Goal: Task Accomplishment & Management: Manage account settings

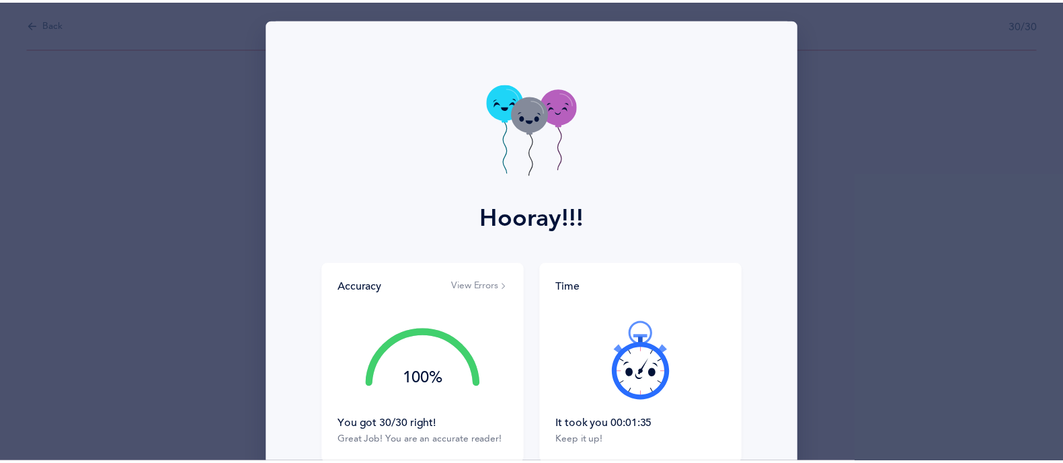
scroll to position [58, 0]
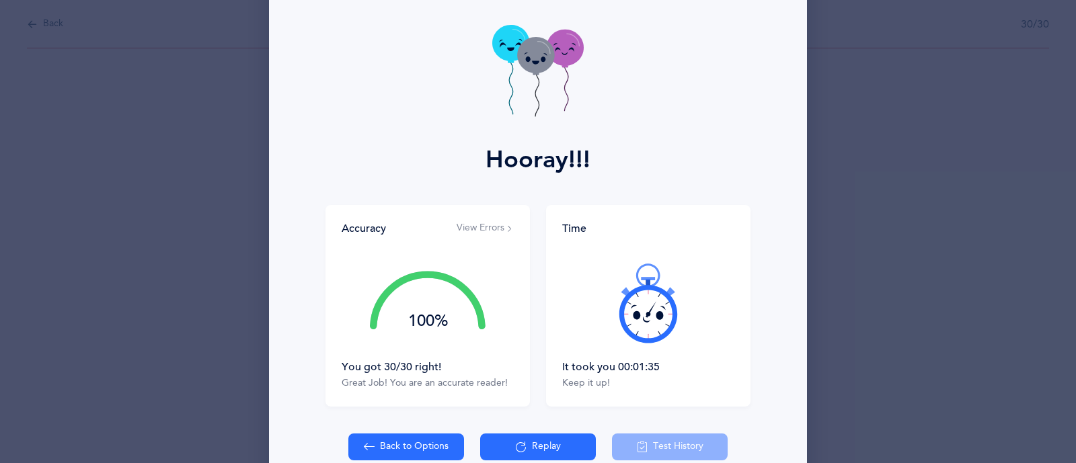
click at [898, 206] on div "Hooray!!! Accuracy View Errors 100% You got 30/30 right! Great Job! You are an …" at bounding box center [538, 231] width 1076 height 463
click at [377, 443] on button "Back to Options" at bounding box center [406, 447] width 116 height 27
select select "4"
select select "27"
select select "single"
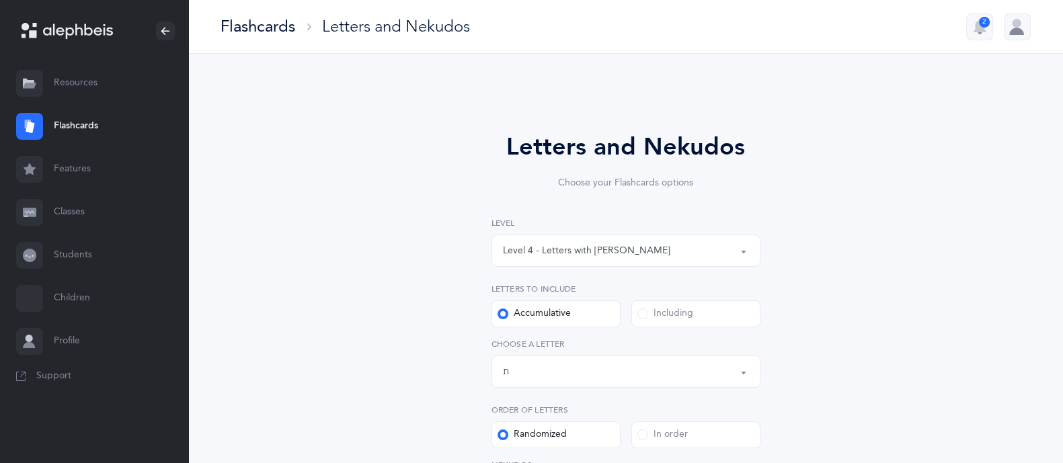
click at [67, 213] on link "Classes" at bounding box center [94, 212] width 188 height 43
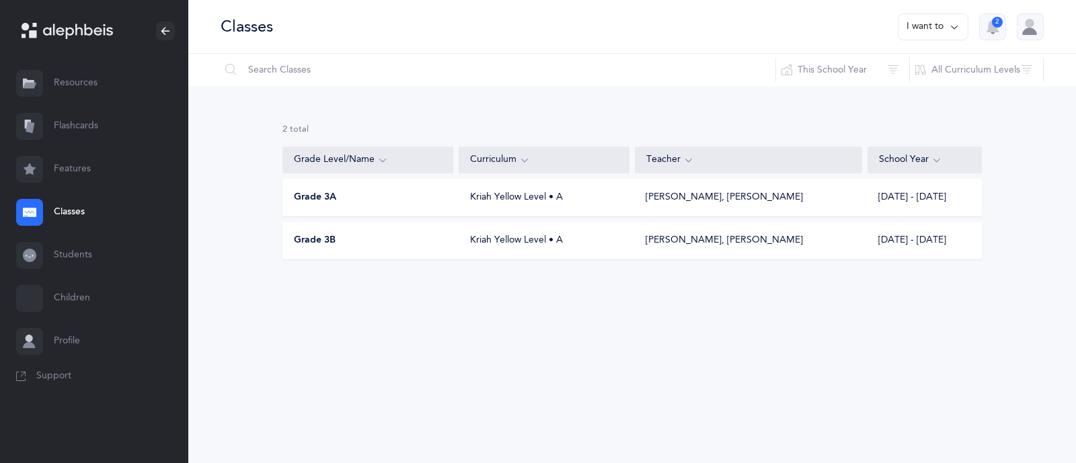
click at [500, 198] on div "Kriah Yellow Level • A" at bounding box center [544, 197] width 171 height 13
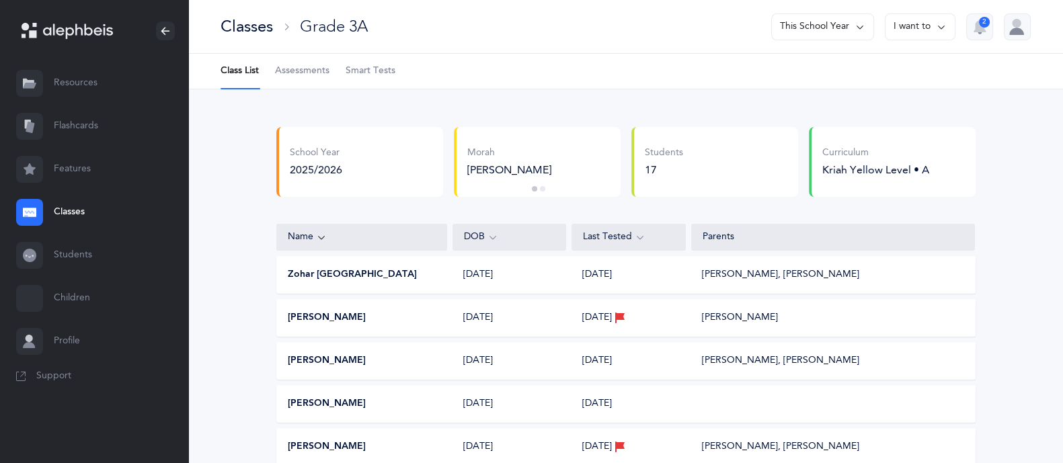
click at [292, 69] on span "Assessments" at bounding box center [302, 71] width 54 height 13
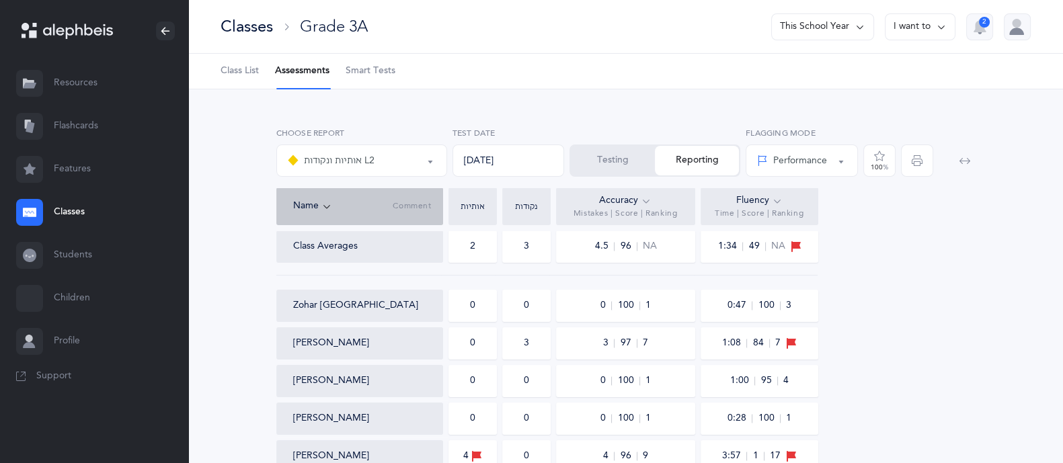
click at [216, 72] on ul "Class List Assessments Smart Tests" at bounding box center [625, 72] width 875 height 36
click at [239, 70] on span "Class List" at bounding box center [239, 71] width 38 height 13
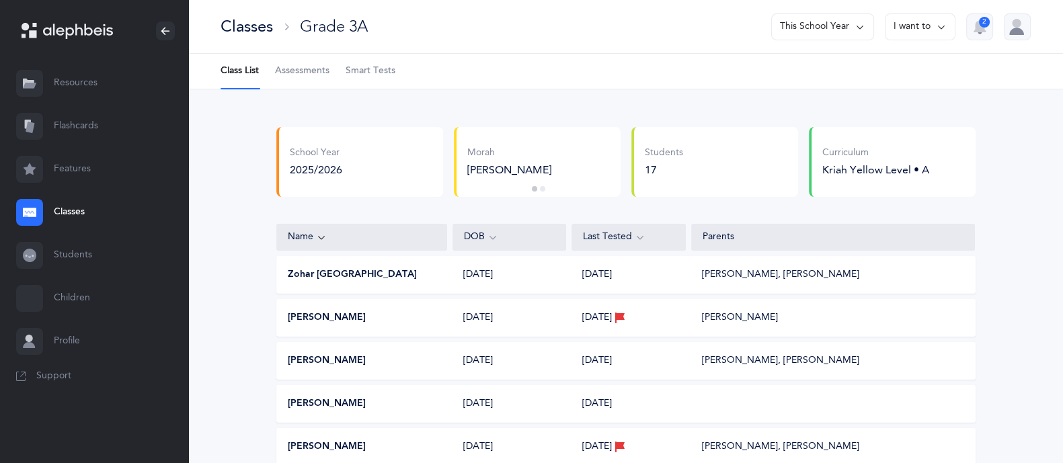
click at [370, 73] on span "Smart Tests" at bounding box center [371, 71] width 50 height 13
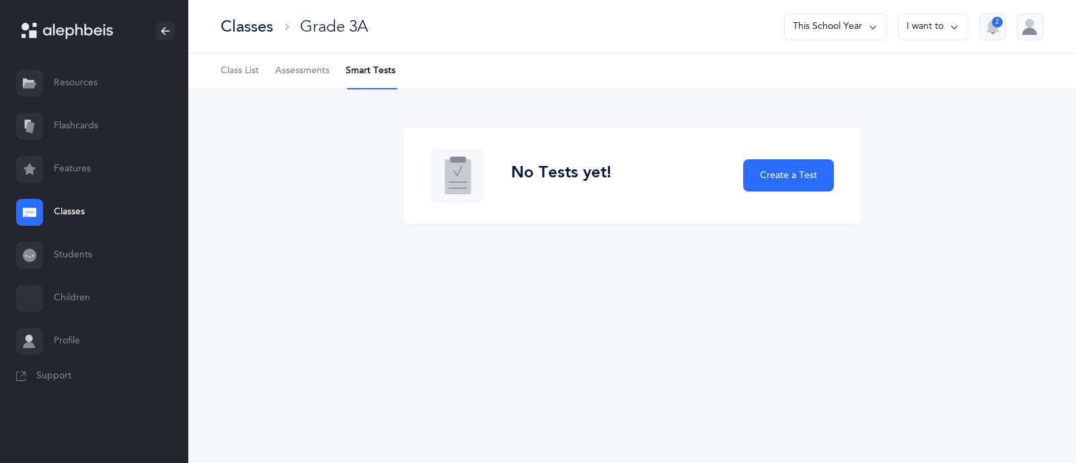
click at [303, 63] on link "Assessments" at bounding box center [302, 71] width 54 height 35
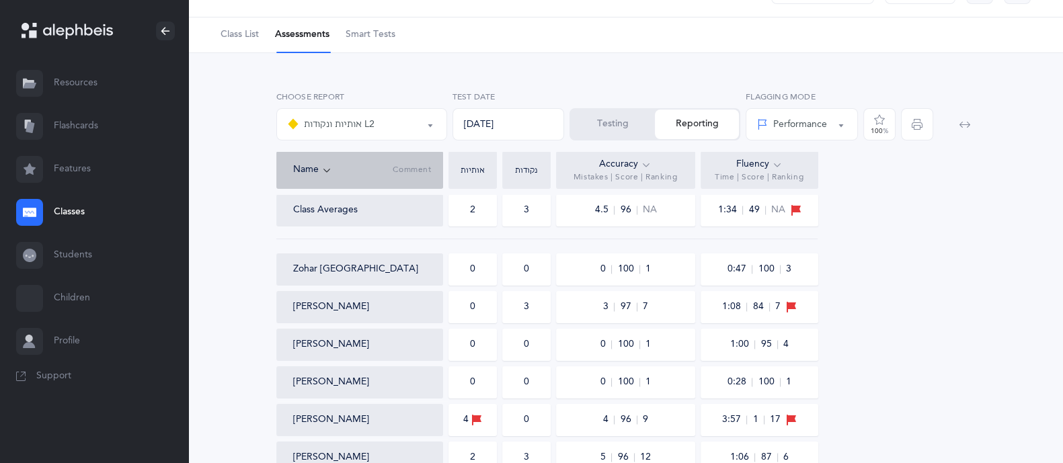
scroll to position [36, 0]
click at [776, 163] on icon at bounding box center [777, 164] width 11 height 15
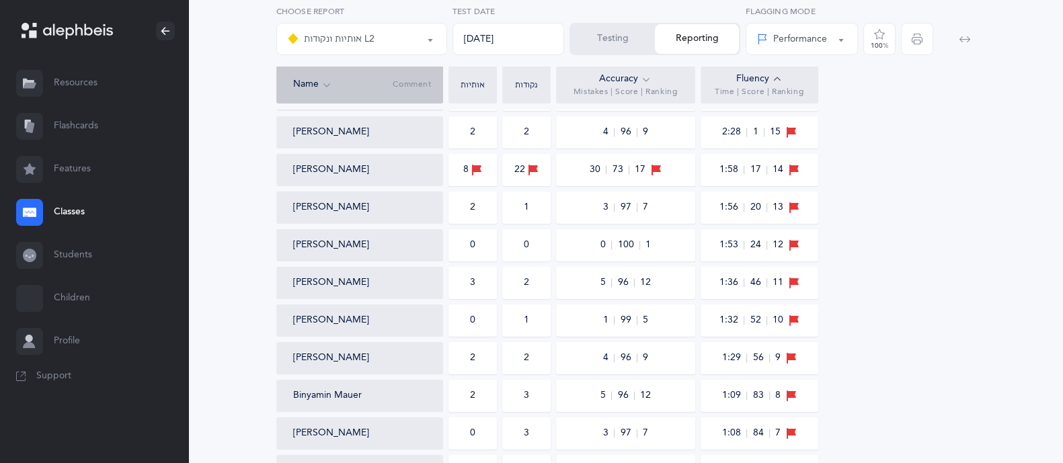
scroll to position [264, 0]
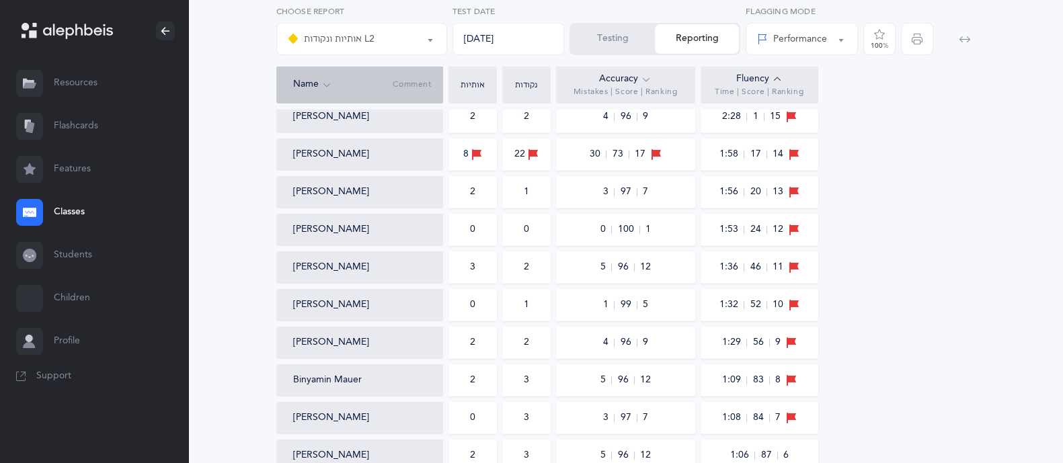
click at [767, 339] on span "56" at bounding box center [760, 342] width 17 height 9
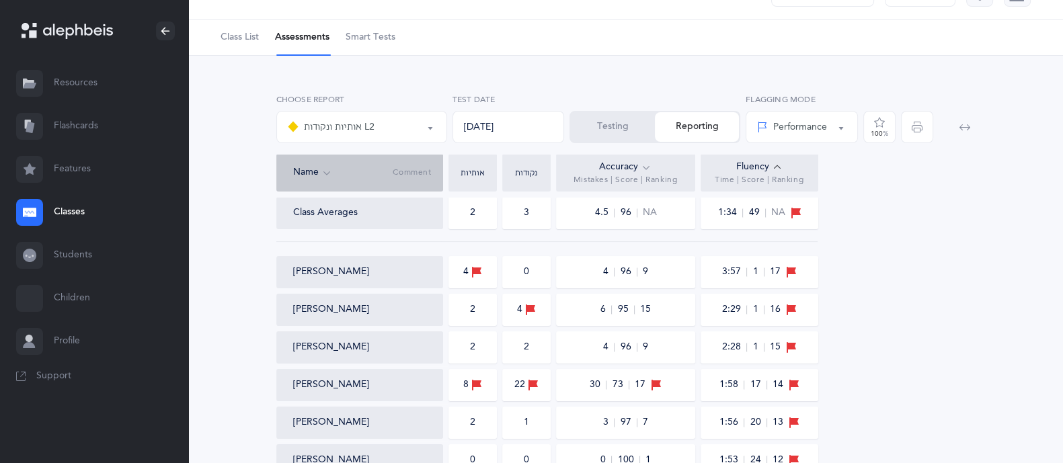
scroll to position [30, 0]
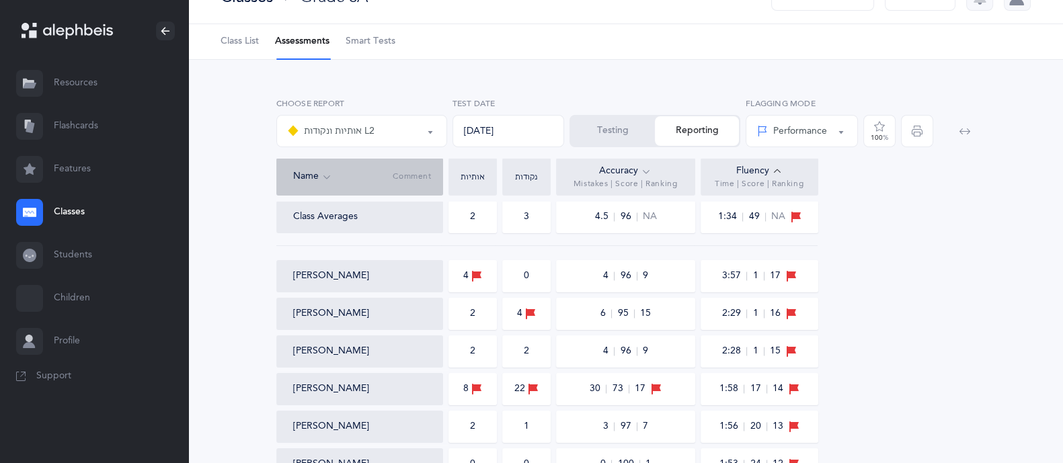
click at [417, 140] on div "אותיות ונקודות L2" at bounding box center [362, 131] width 148 height 23
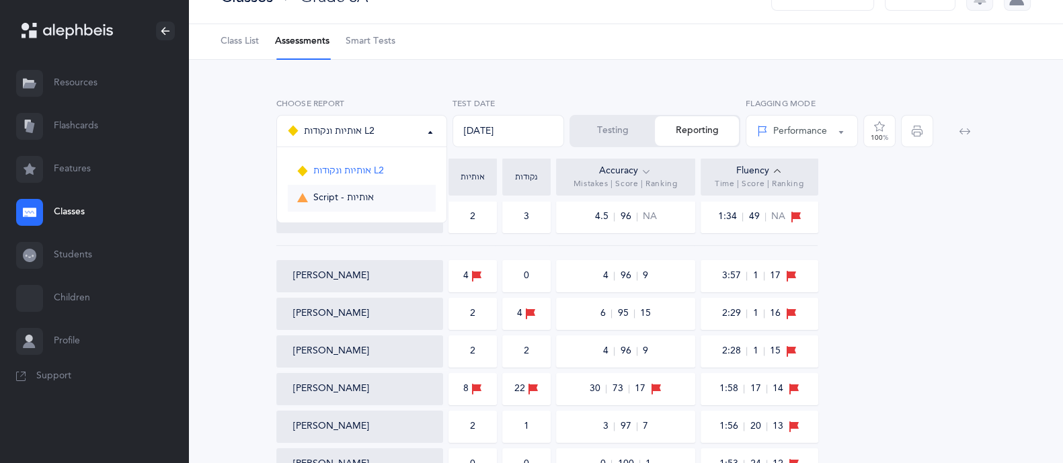
click at [347, 202] on span "Script - אותיות" at bounding box center [343, 198] width 60 height 12
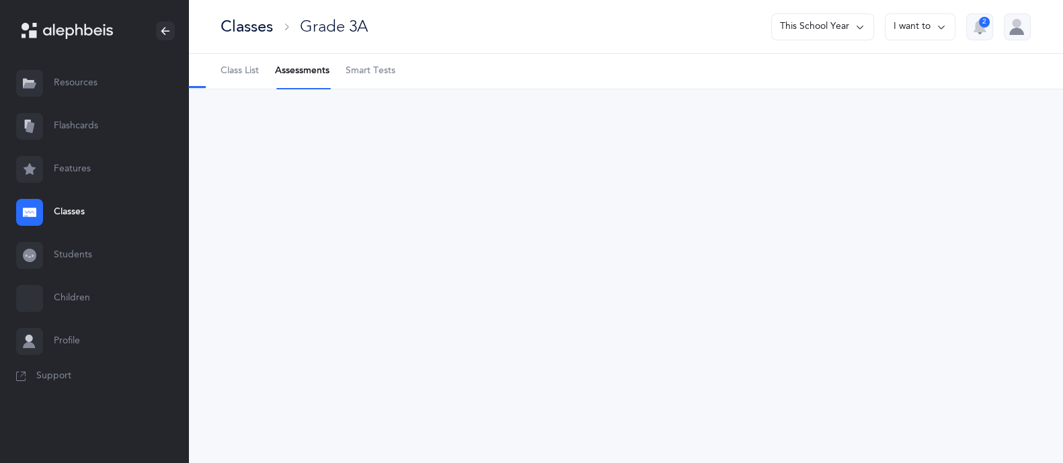
scroll to position [0, 0]
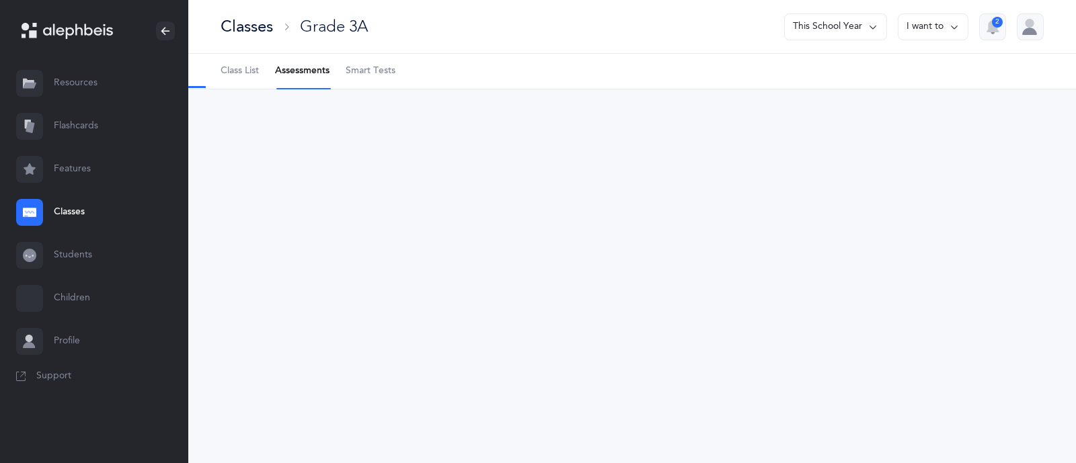
select select "36"
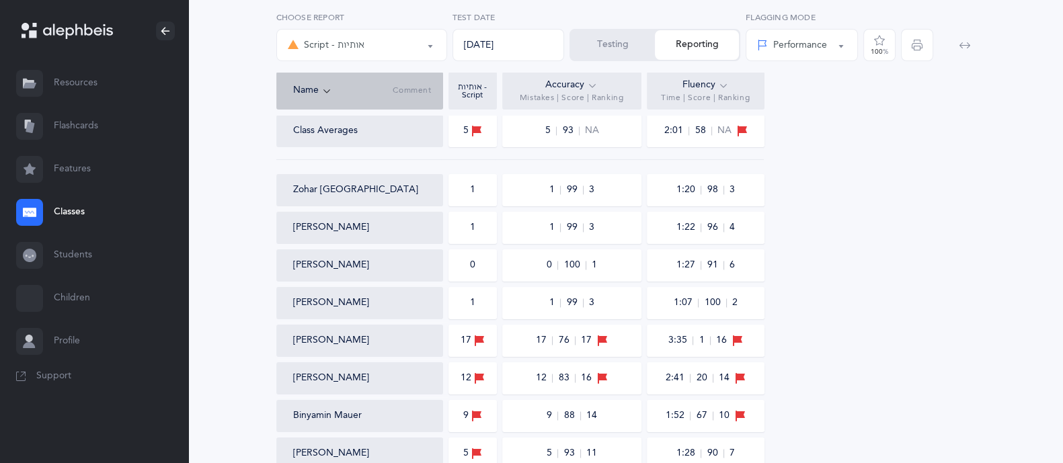
scroll to position [114, 0]
click at [592, 82] on icon at bounding box center [592, 87] width 11 height 15
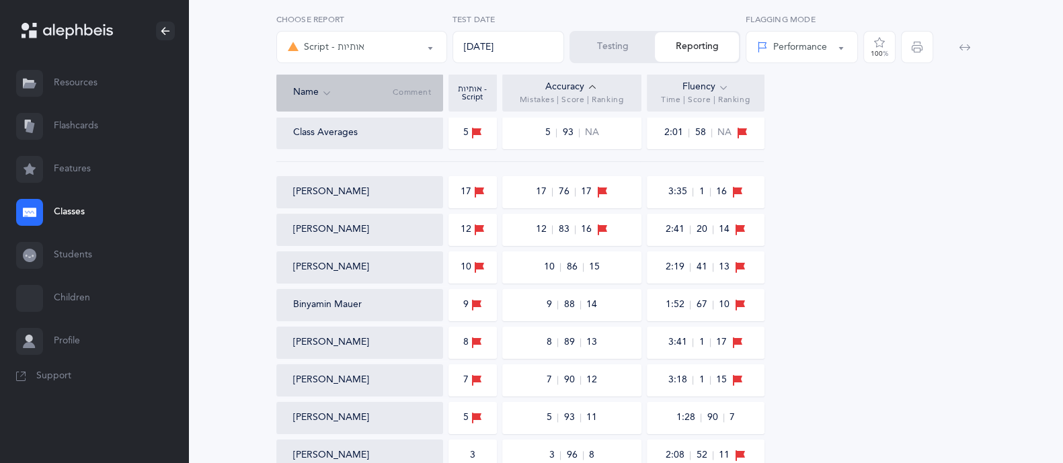
click at [722, 83] on icon at bounding box center [723, 87] width 11 height 15
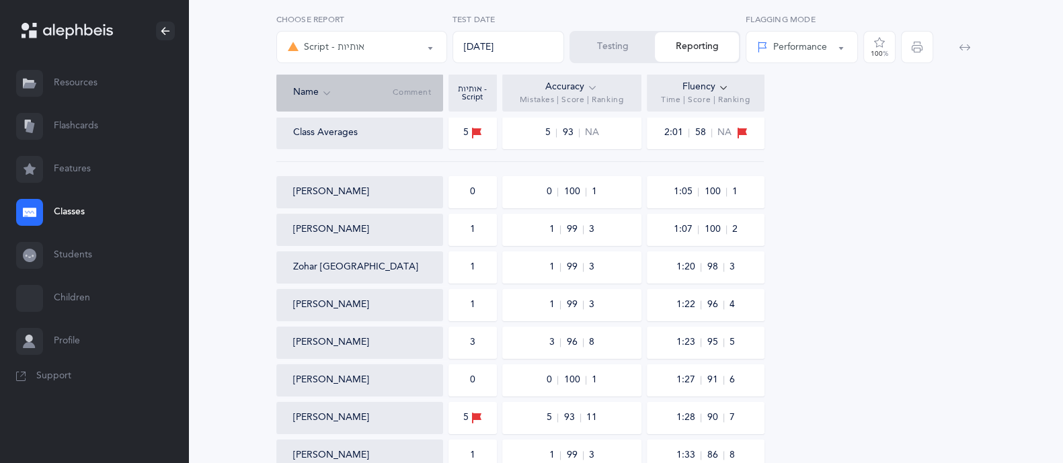
click at [722, 83] on icon at bounding box center [723, 87] width 11 height 15
